Goal: Navigation & Orientation: Find specific page/section

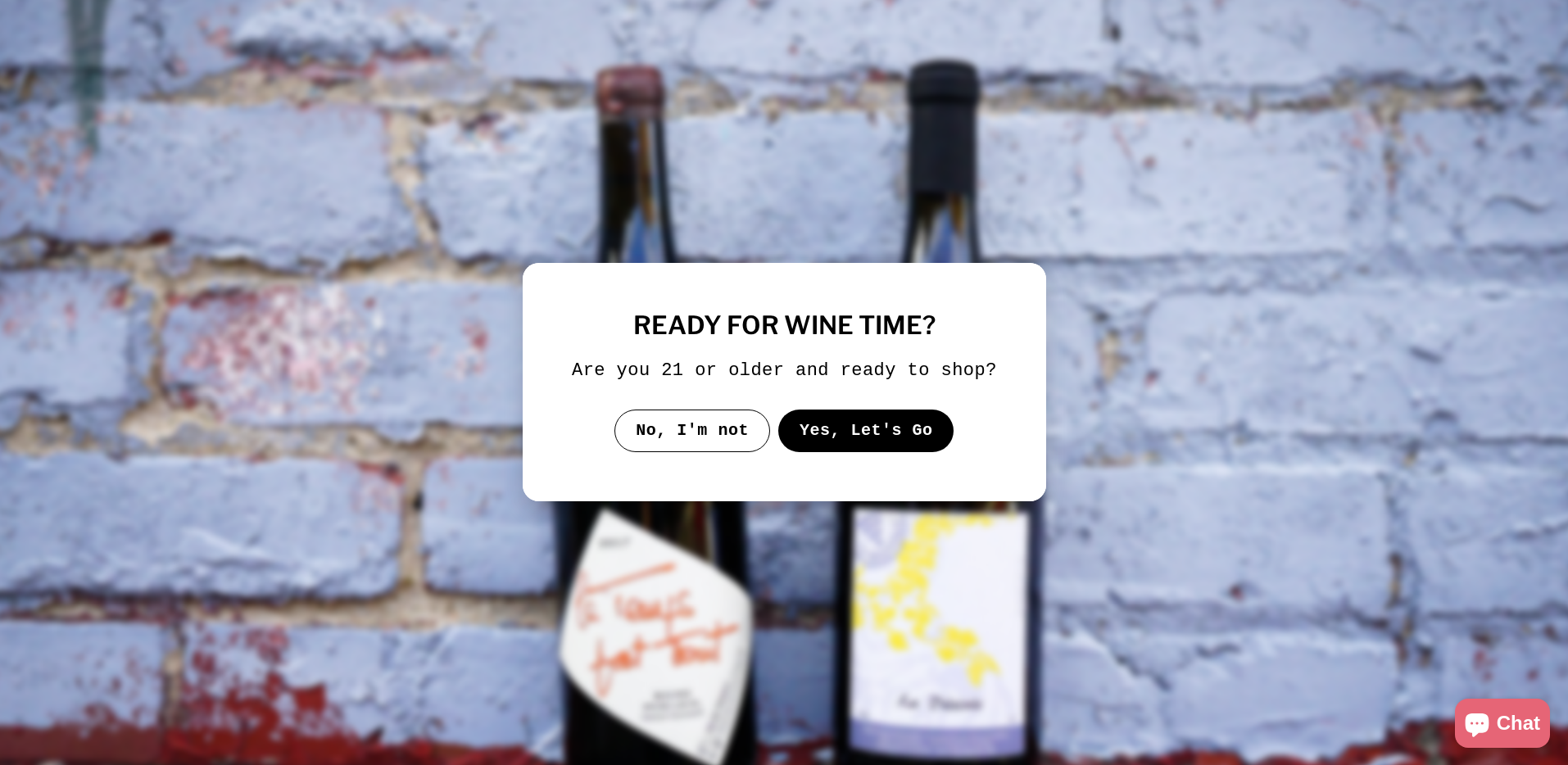
click at [812, 446] on button "Yes, Let's Go" at bounding box center [866, 431] width 176 height 42
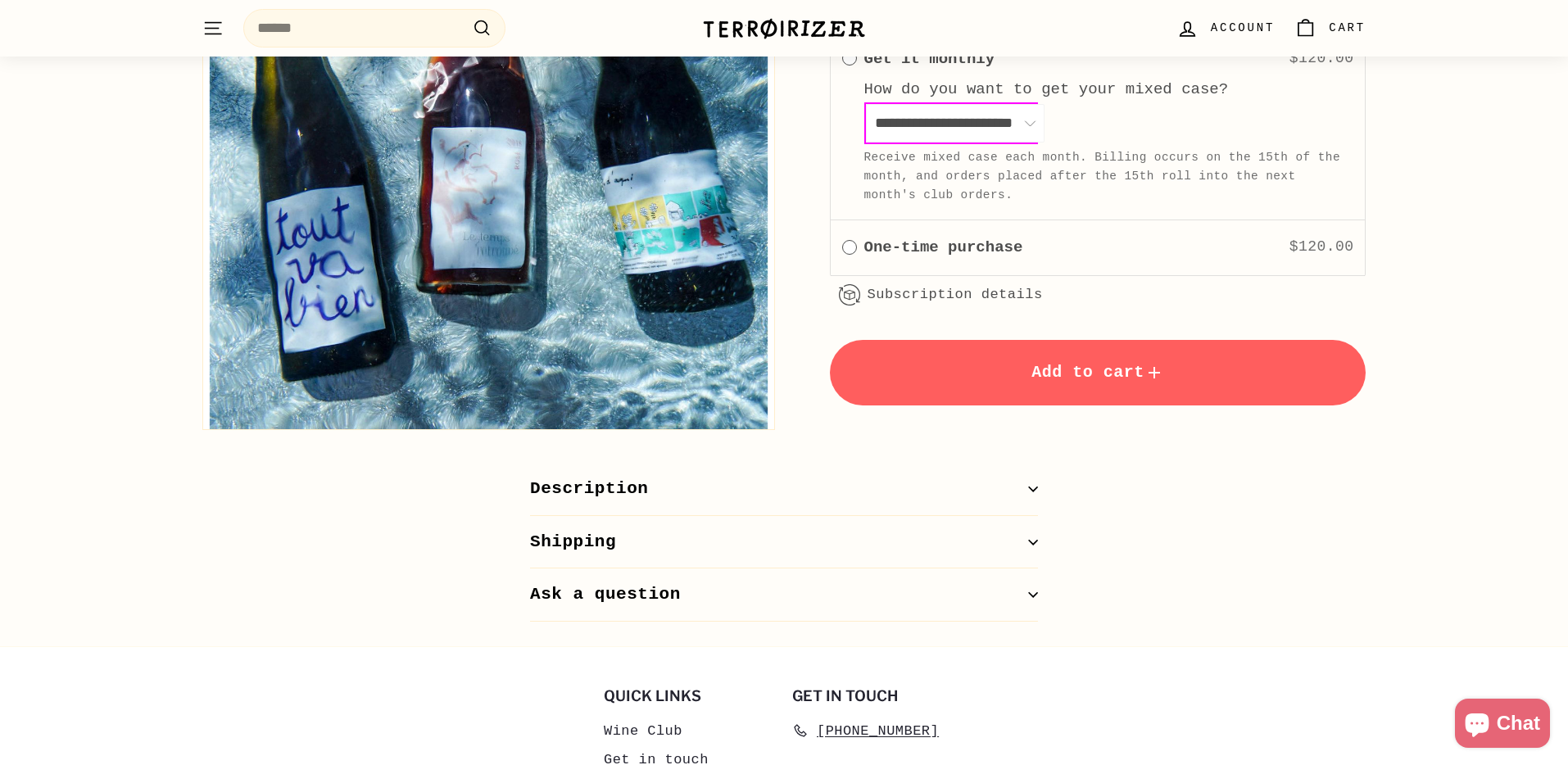
scroll to position [1181, 0]
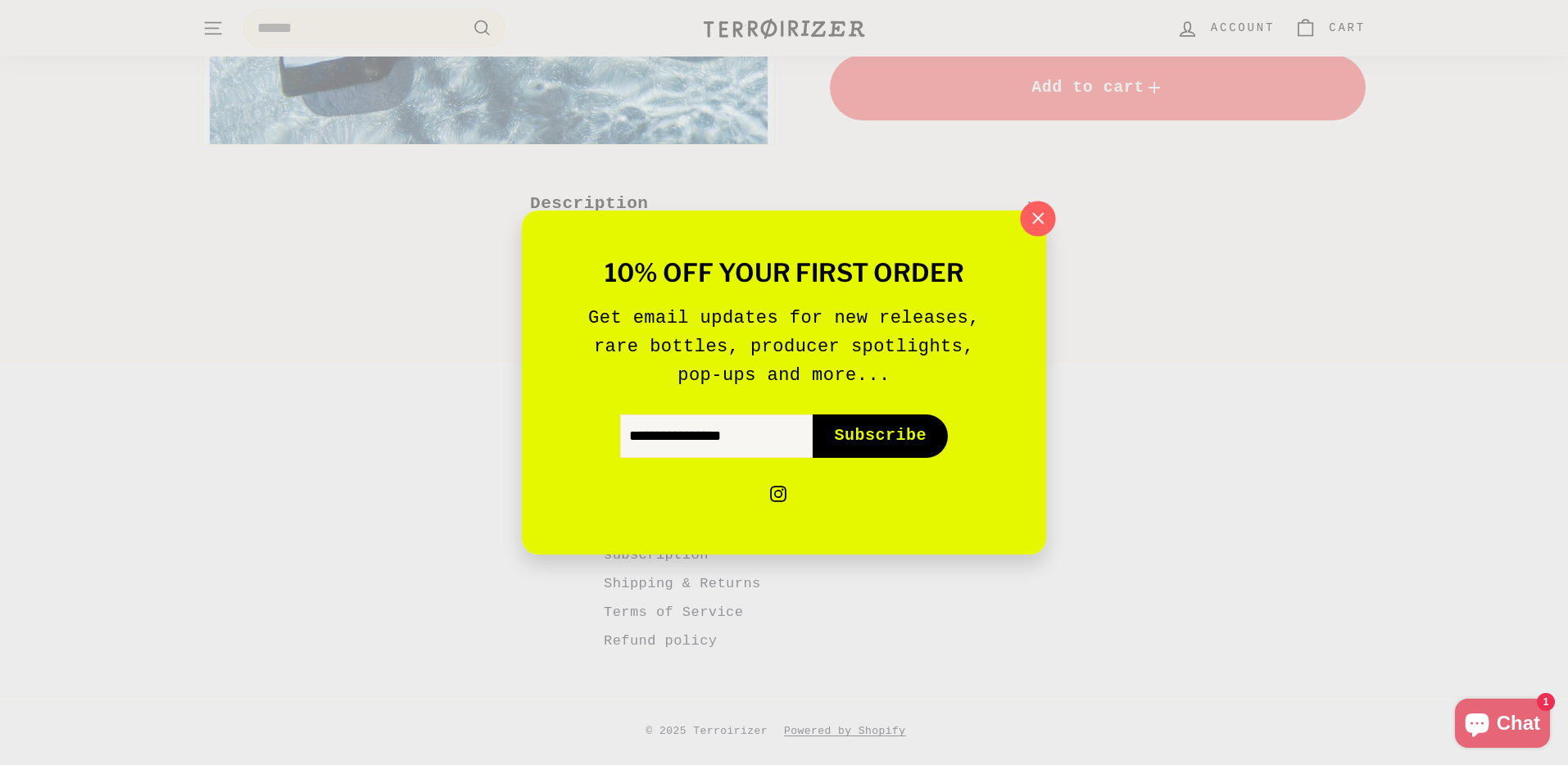
click at [1034, 216] on icon "button" at bounding box center [1037, 218] width 25 height 25
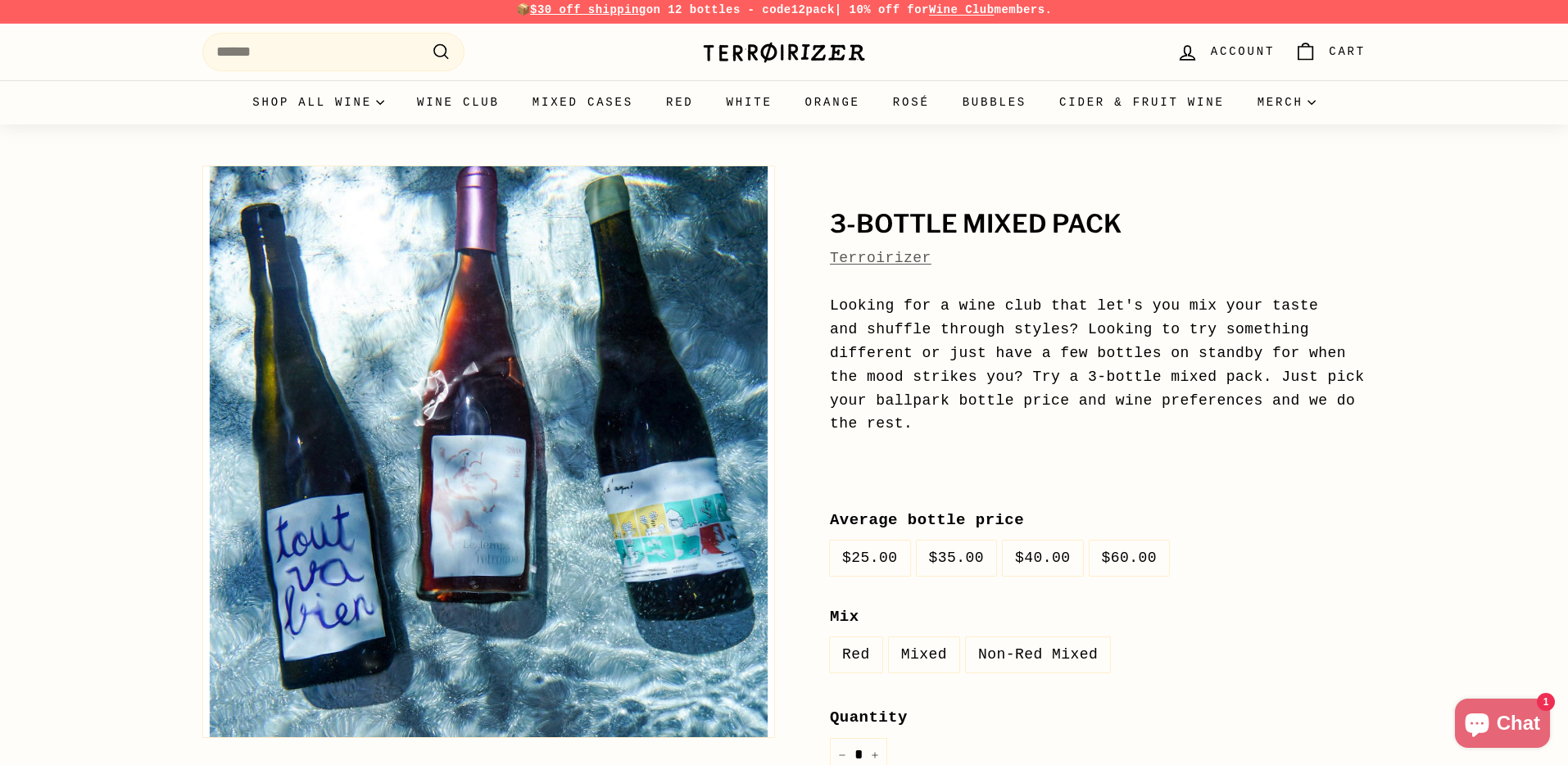
scroll to position [0, 0]
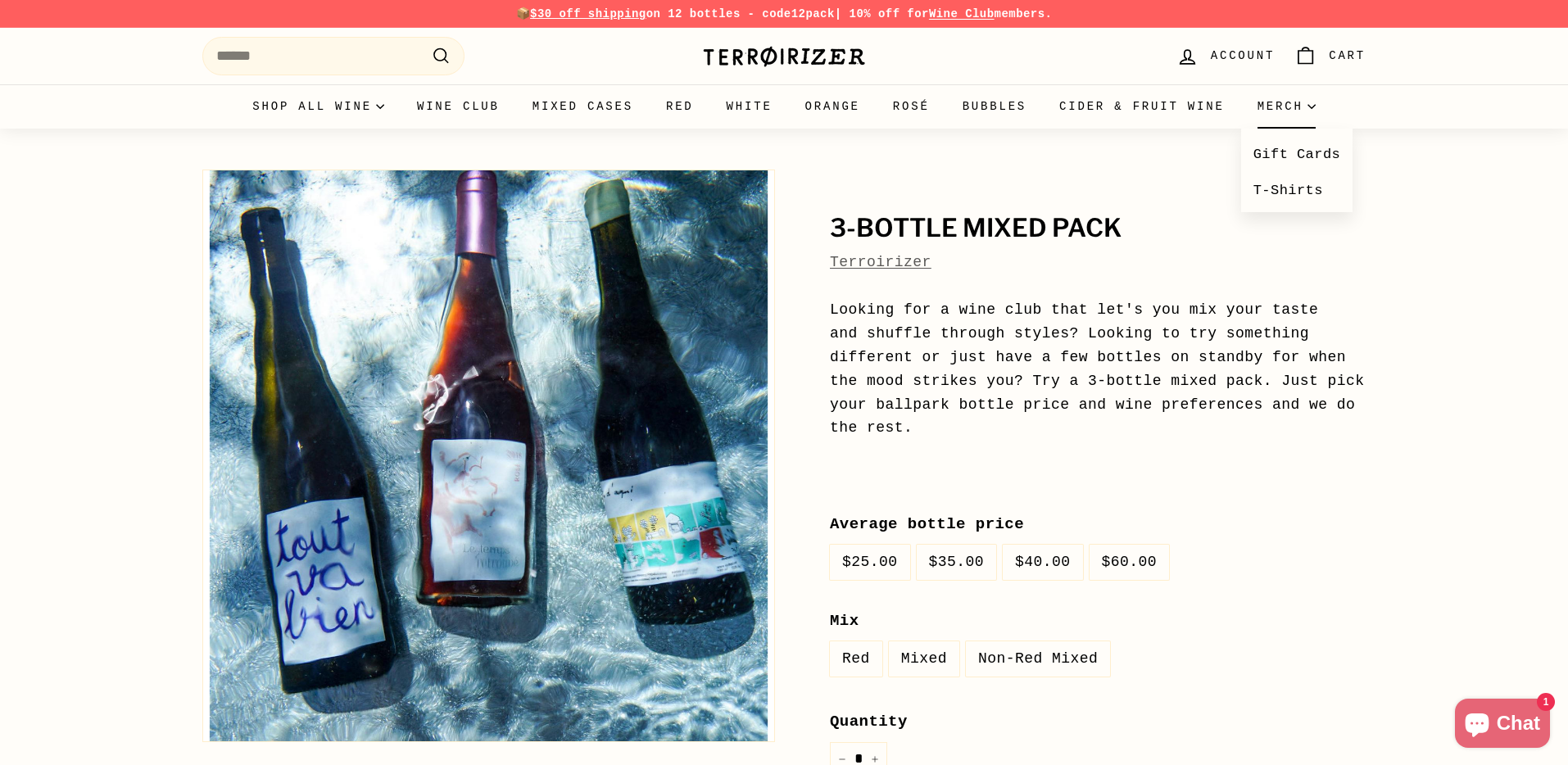
click at [1307, 107] on summary "Merch" at bounding box center [1286, 107] width 91 height 44
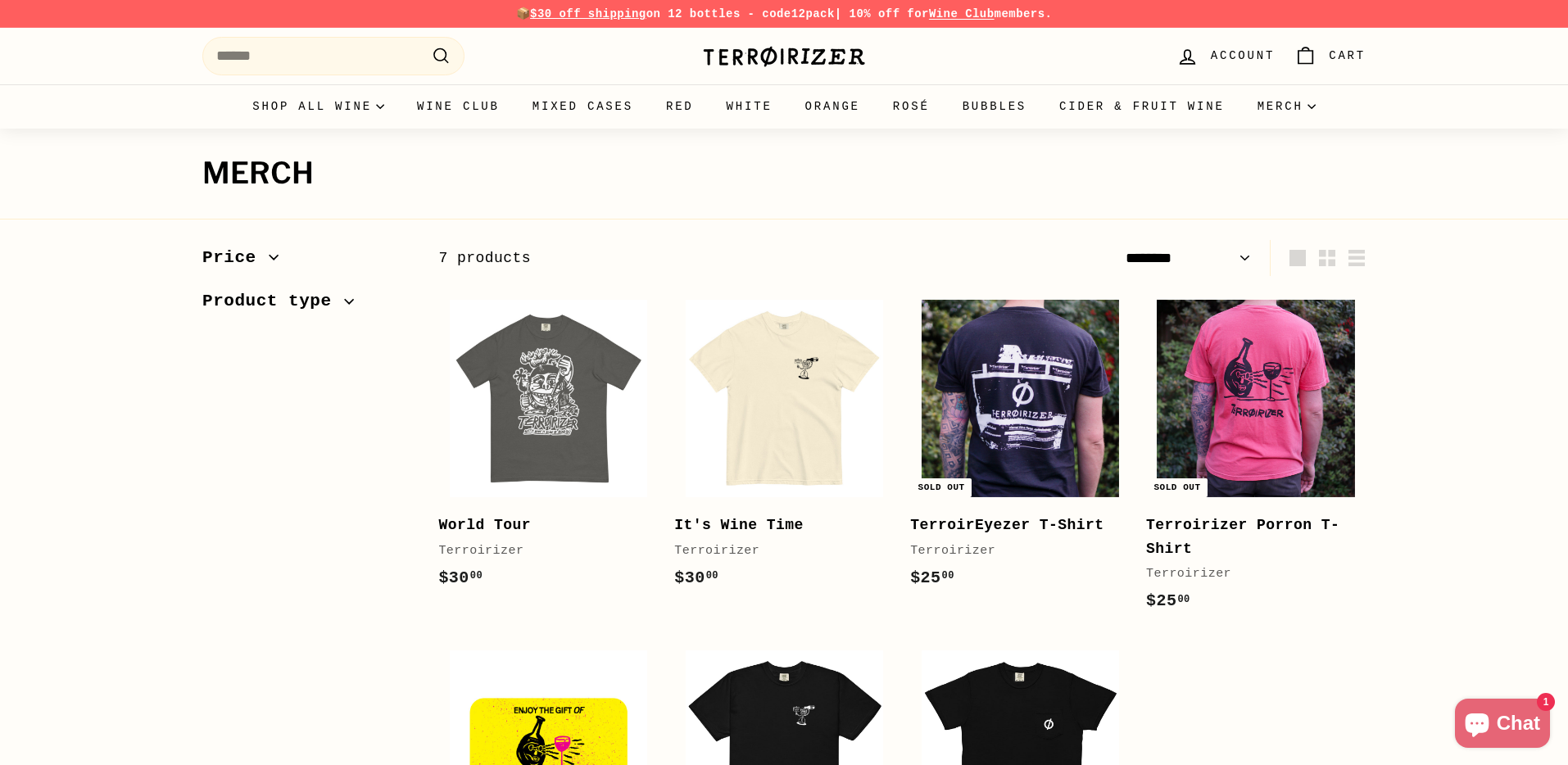
select select "******"
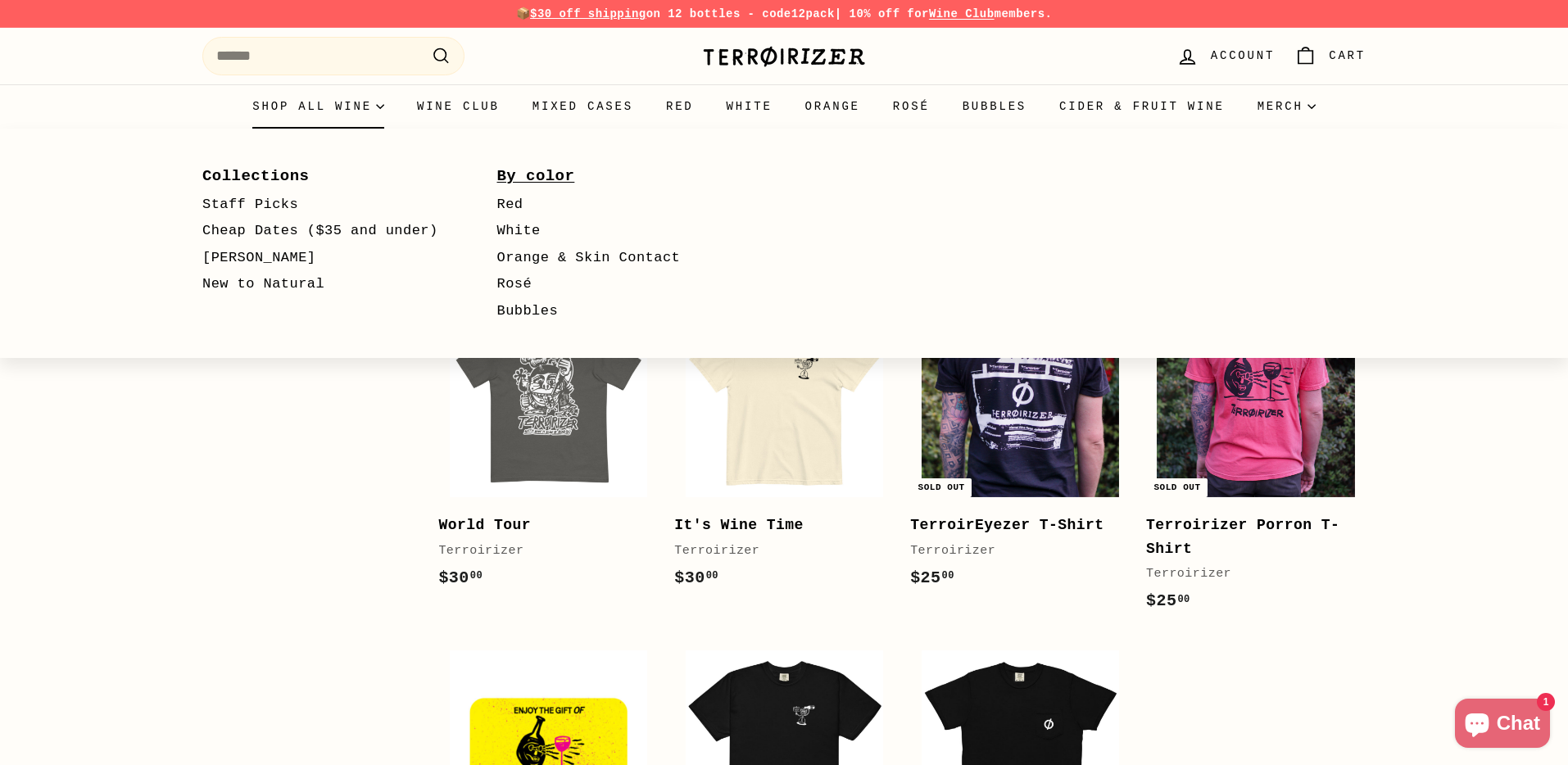
drag, startPoint x: 317, startPoint y: 103, endPoint x: 590, endPoint y: 190, distance: 286.5
click at [400, 129] on details "Shop all wine Collections Staff Picks Cheap Dates ($35 and under) Zerø Zerø New…" at bounding box center [318, 107] width 165 height 44
